Goal: Navigation & Orientation: Find specific page/section

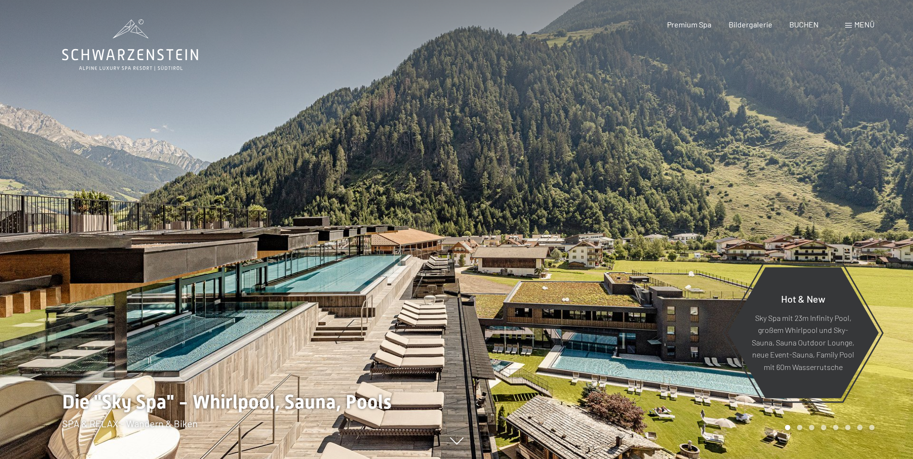
click at [852, 24] on div "Menü" at bounding box center [859, 24] width 29 height 11
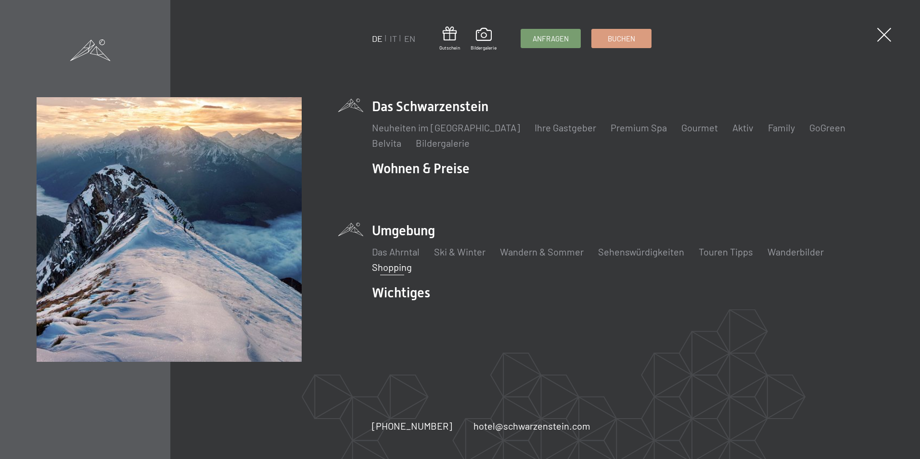
click at [384, 266] on link "Shopping" at bounding box center [392, 267] width 40 height 12
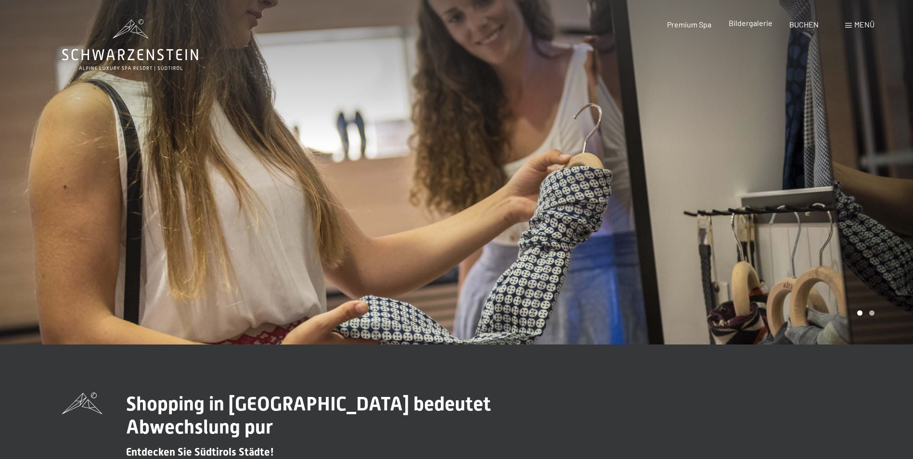
click at [748, 23] on span "Bildergalerie" at bounding box center [751, 22] width 44 height 9
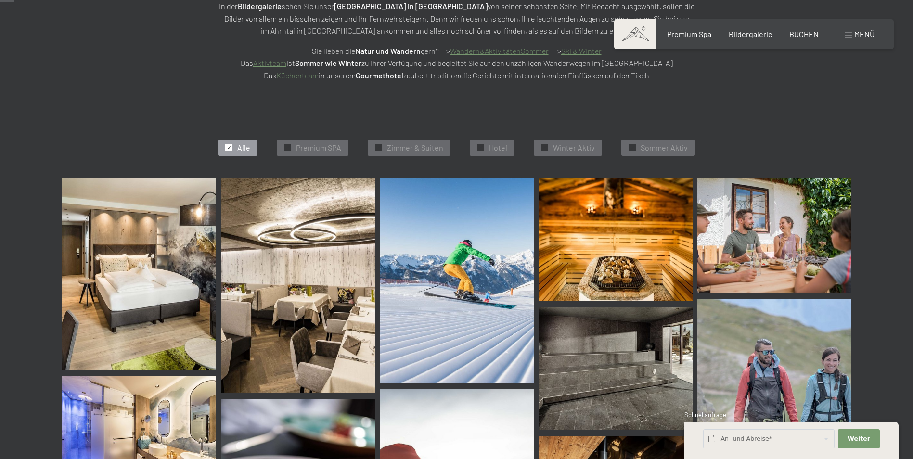
scroll to position [192, 0]
click at [670, 146] on span "Sommer Aktiv" at bounding box center [663, 147] width 47 height 11
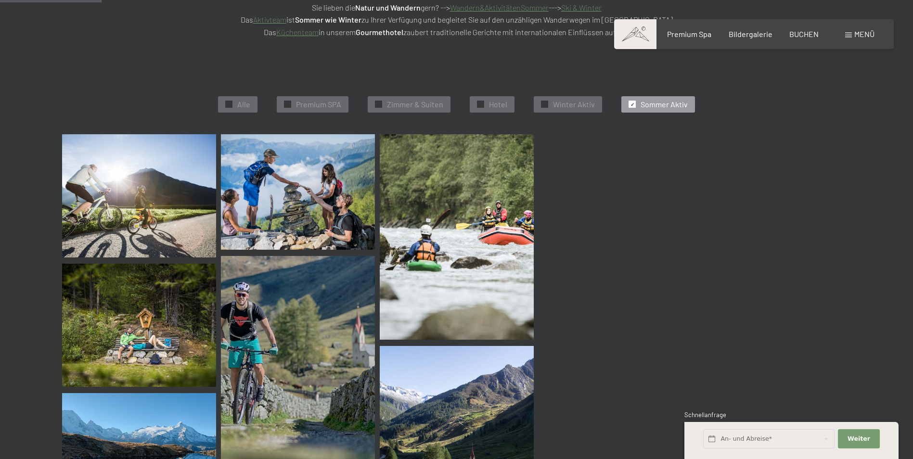
scroll to position [243, 0]
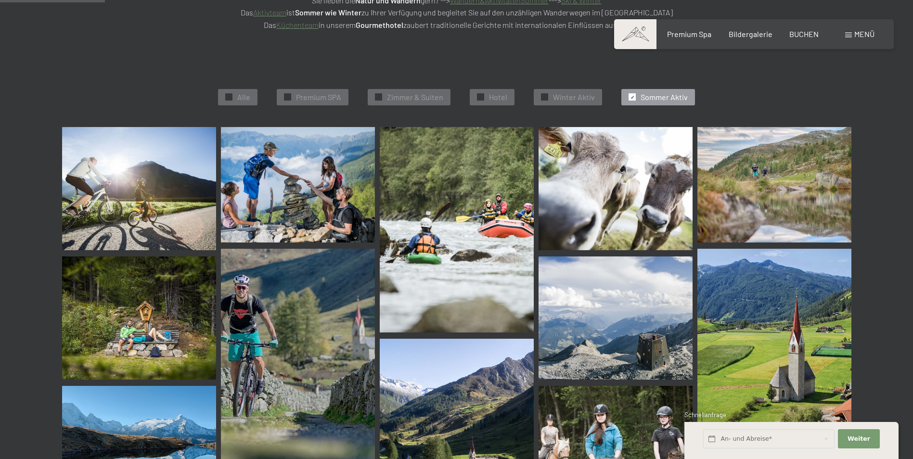
click at [467, 221] on img at bounding box center [457, 229] width 154 height 205
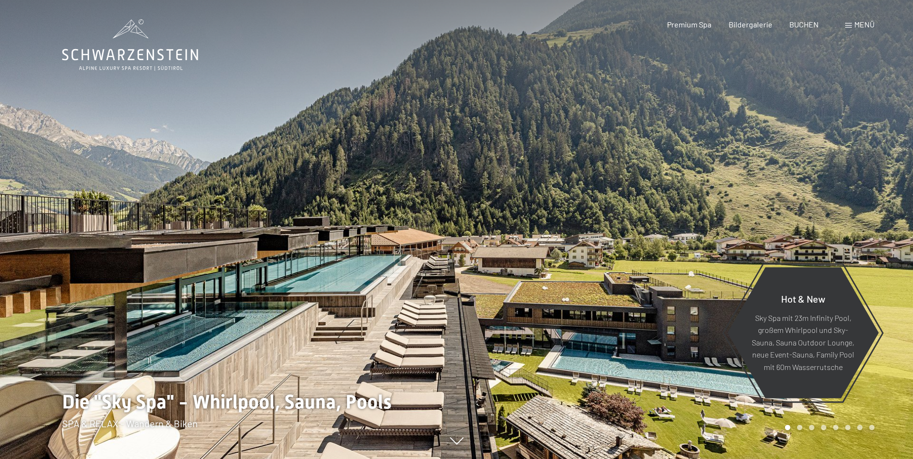
click at [857, 24] on span "Menü" at bounding box center [864, 24] width 20 height 9
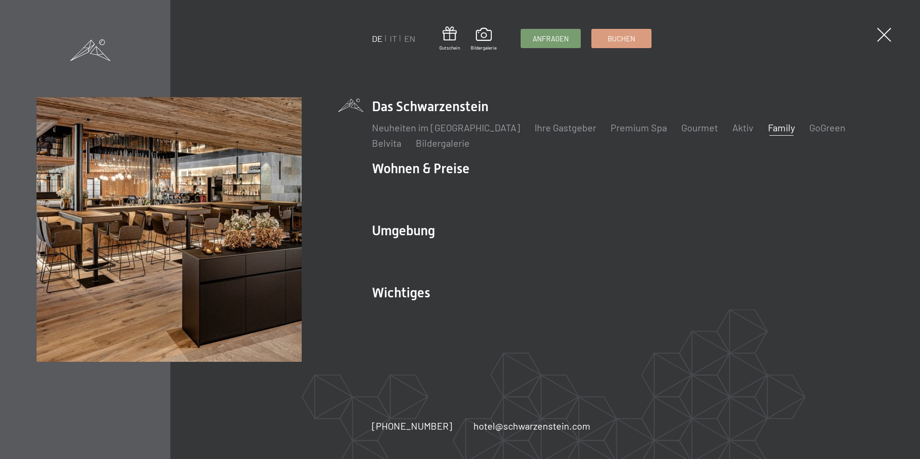
click at [768, 125] on link "Family" at bounding box center [781, 128] width 27 height 12
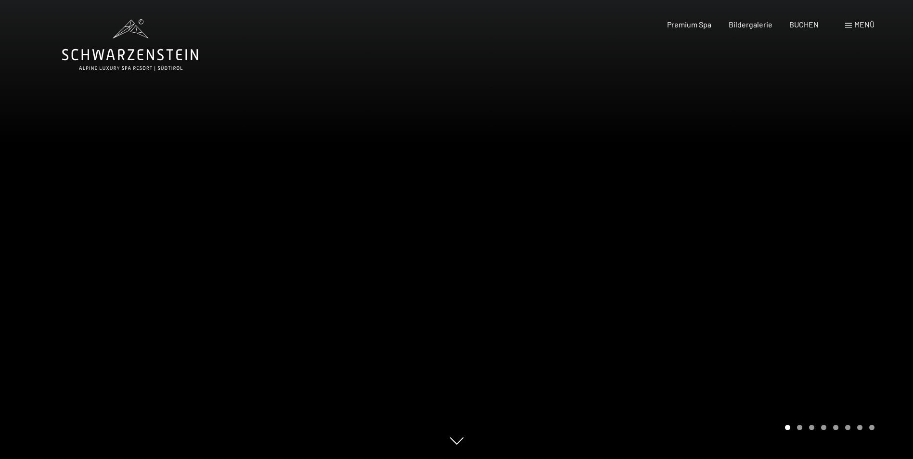
click at [833, 278] on div at bounding box center [685, 229] width 457 height 459
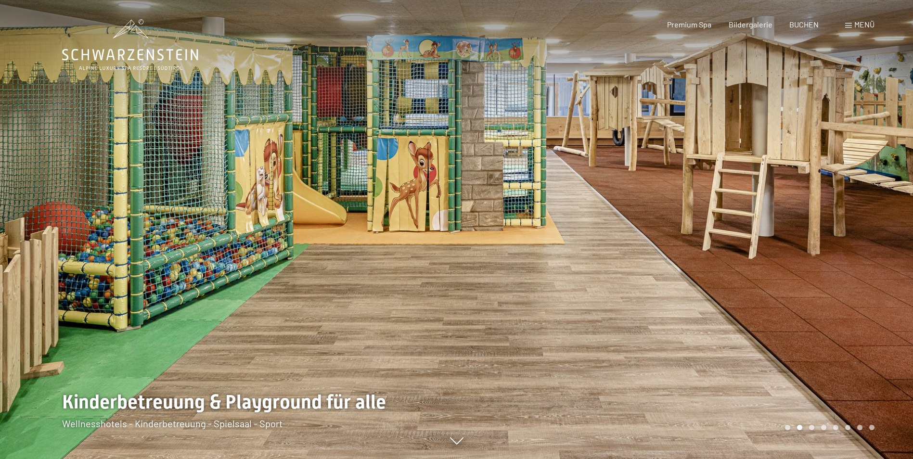
click at [833, 278] on div at bounding box center [685, 229] width 457 height 459
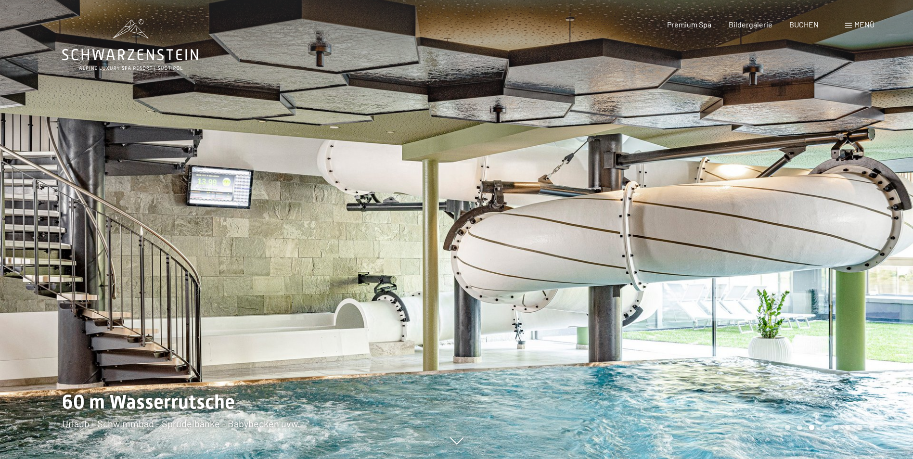
click at [850, 25] on span at bounding box center [848, 25] width 7 height 5
